Goal: Obtain resource: Obtain resource

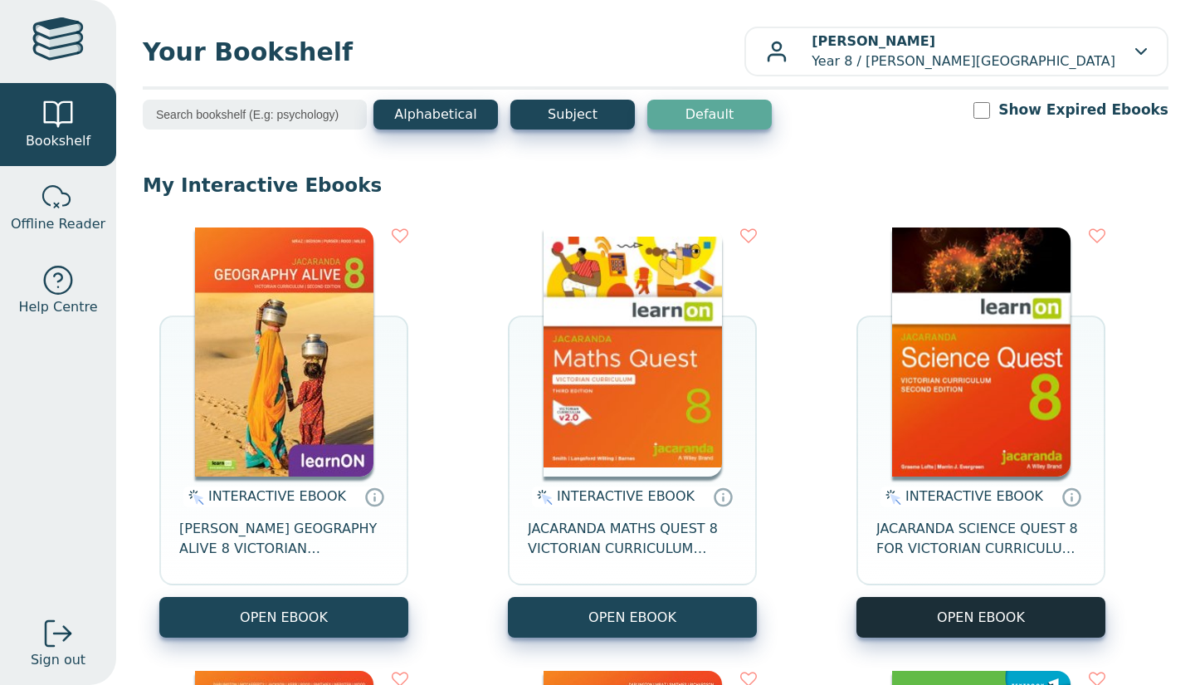
click at [931, 609] on button "OPEN EBOOK" at bounding box center [980, 617] width 249 height 41
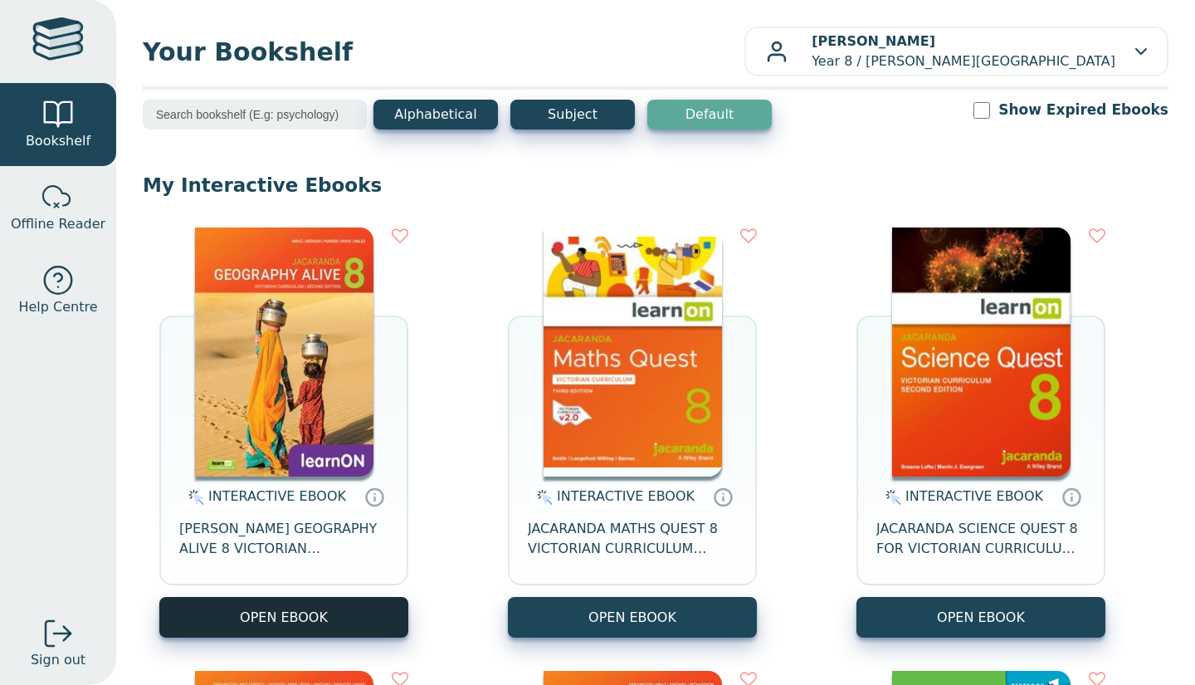
click at [280, 608] on button "OPEN EBOOK" at bounding box center [283, 617] width 249 height 41
